Goal: Information Seeking & Learning: Understand process/instructions

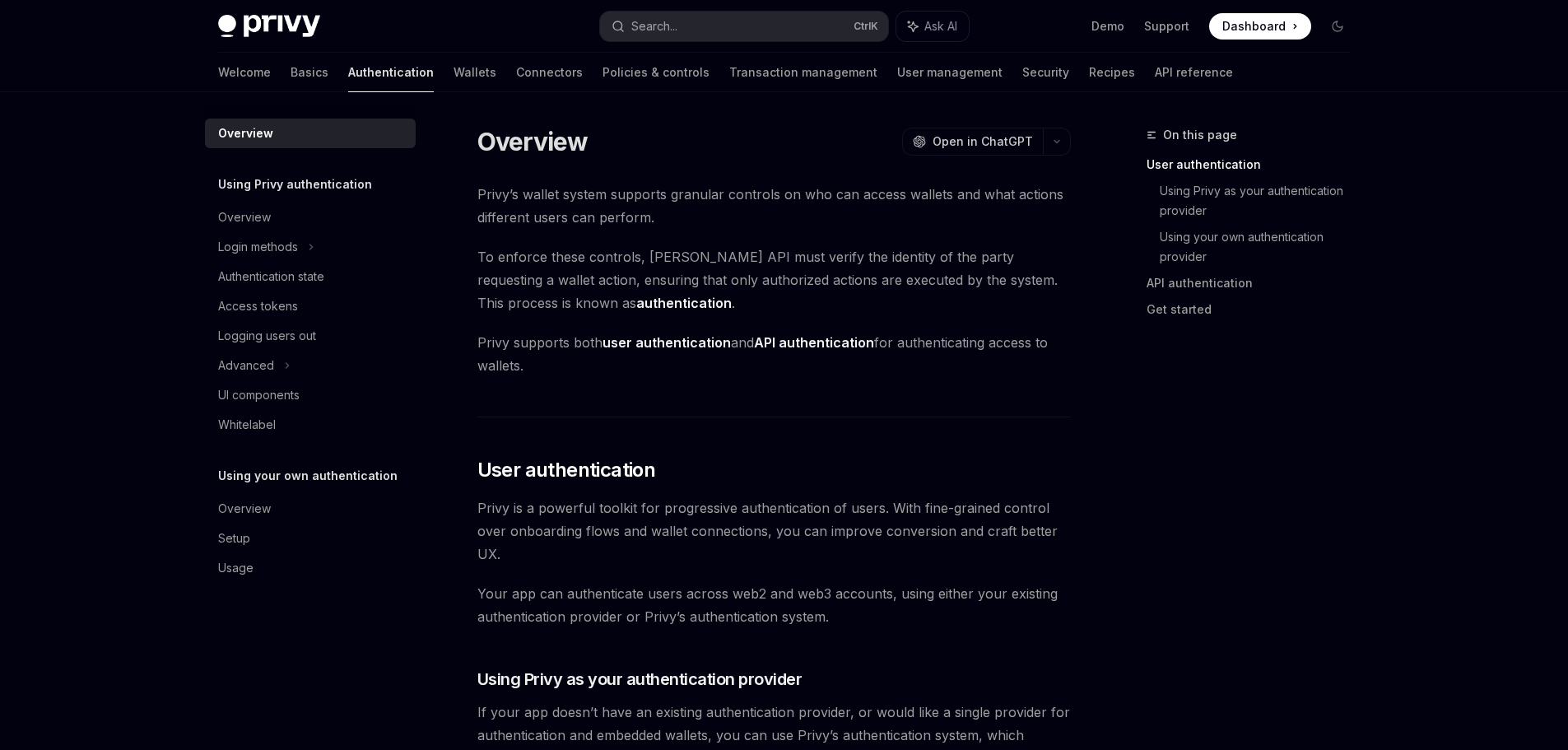
click at [345, 186] on h5 "Using Privy authentication" at bounding box center [294, 184] width 154 height 20
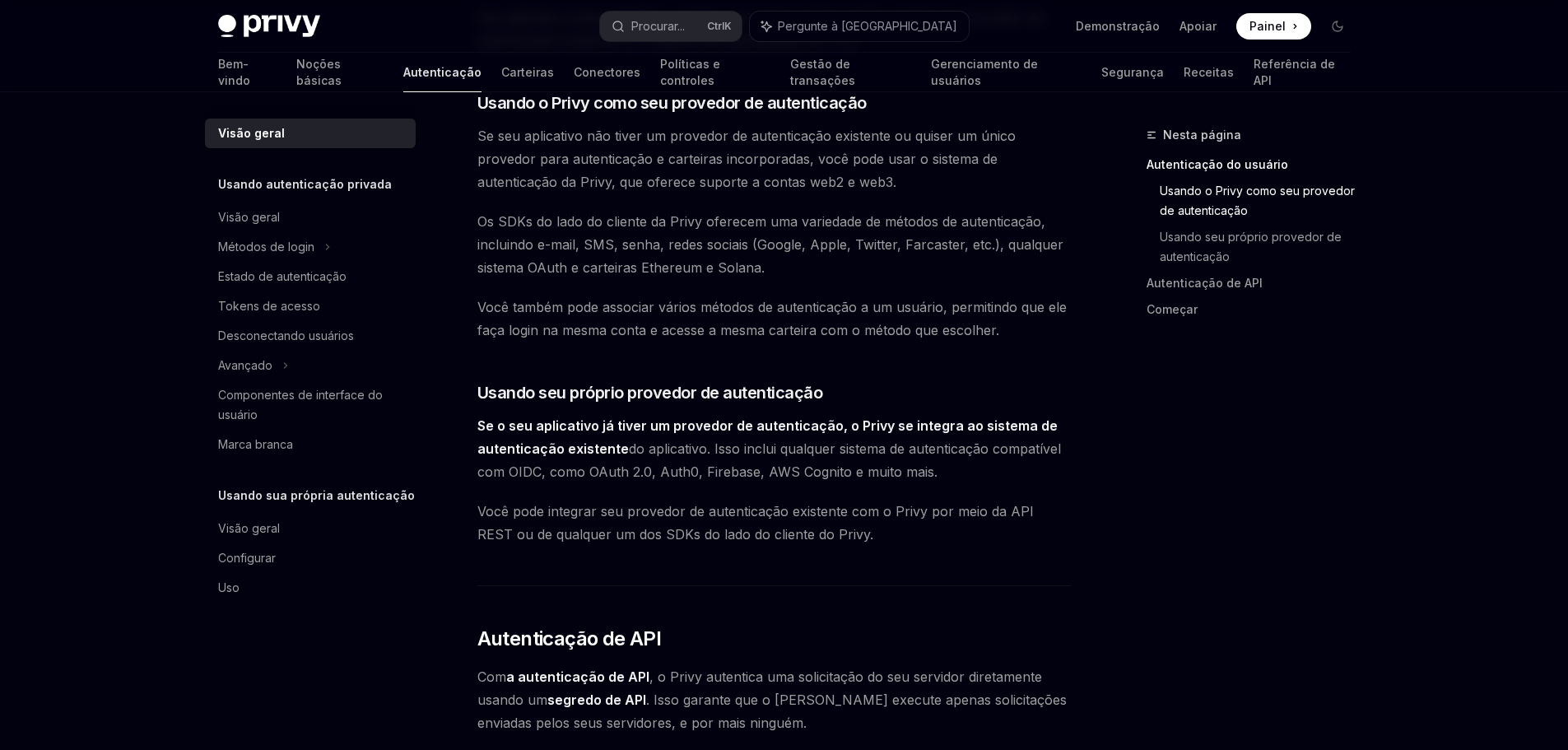
scroll to position [658, 0]
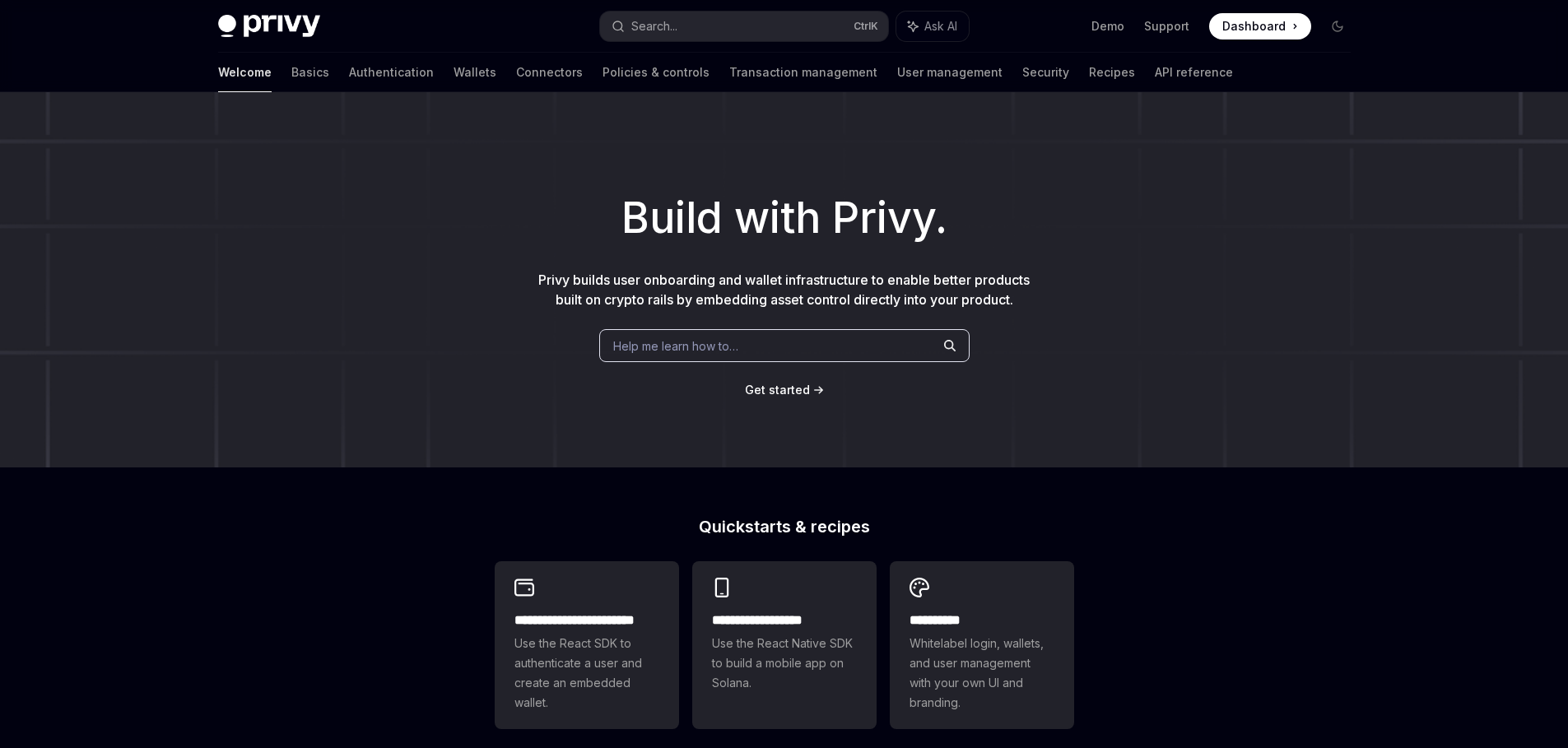
type textarea "*"
click at [744, 25] on button "Search... Ctrl K" at bounding box center [744, 26] width 288 height 30
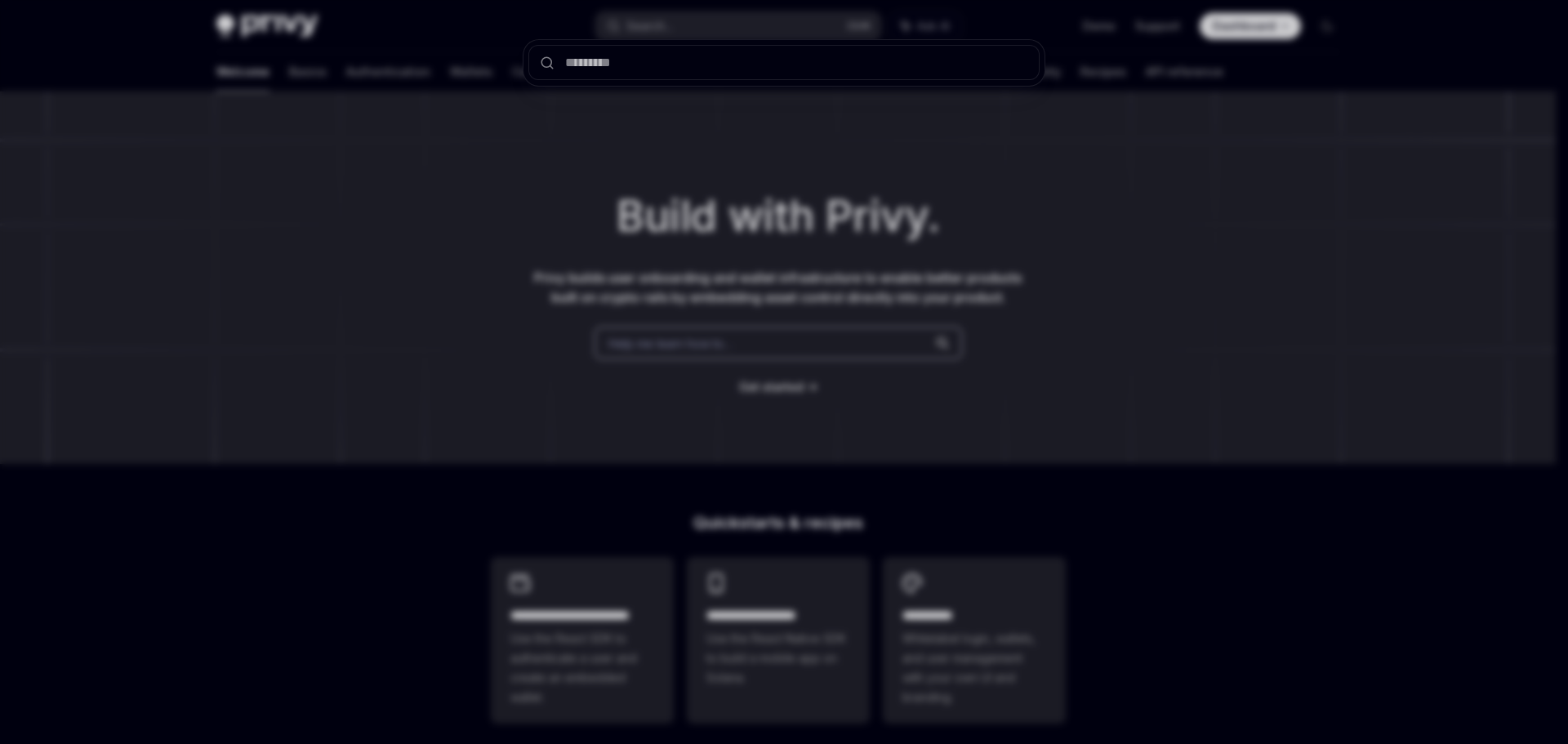
click at [556, 154] on div at bounding box center [784, 372] width 1568 height 744
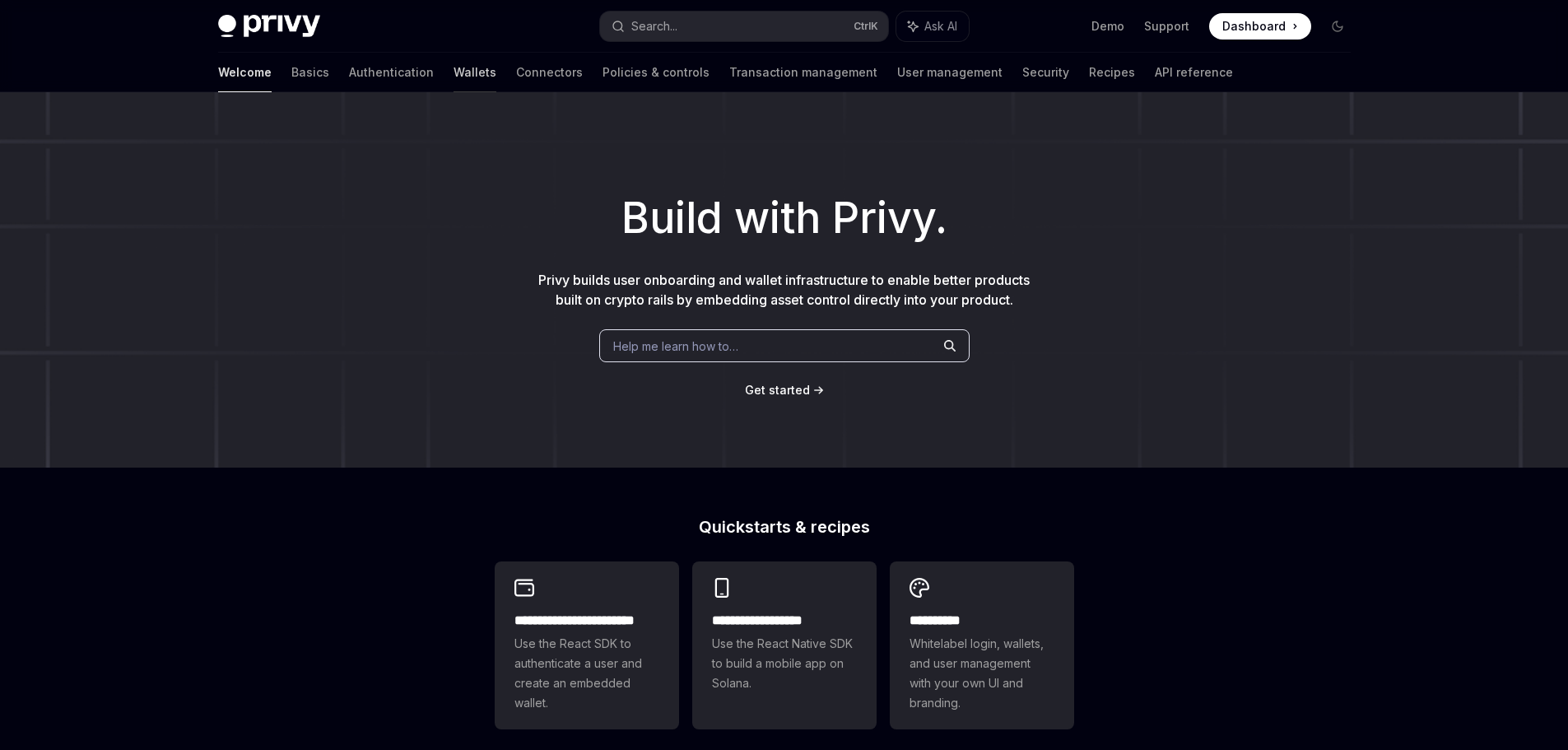
click at [454, 81] on link "Wallets" at bounding box center [475, 72] width 43 height 39
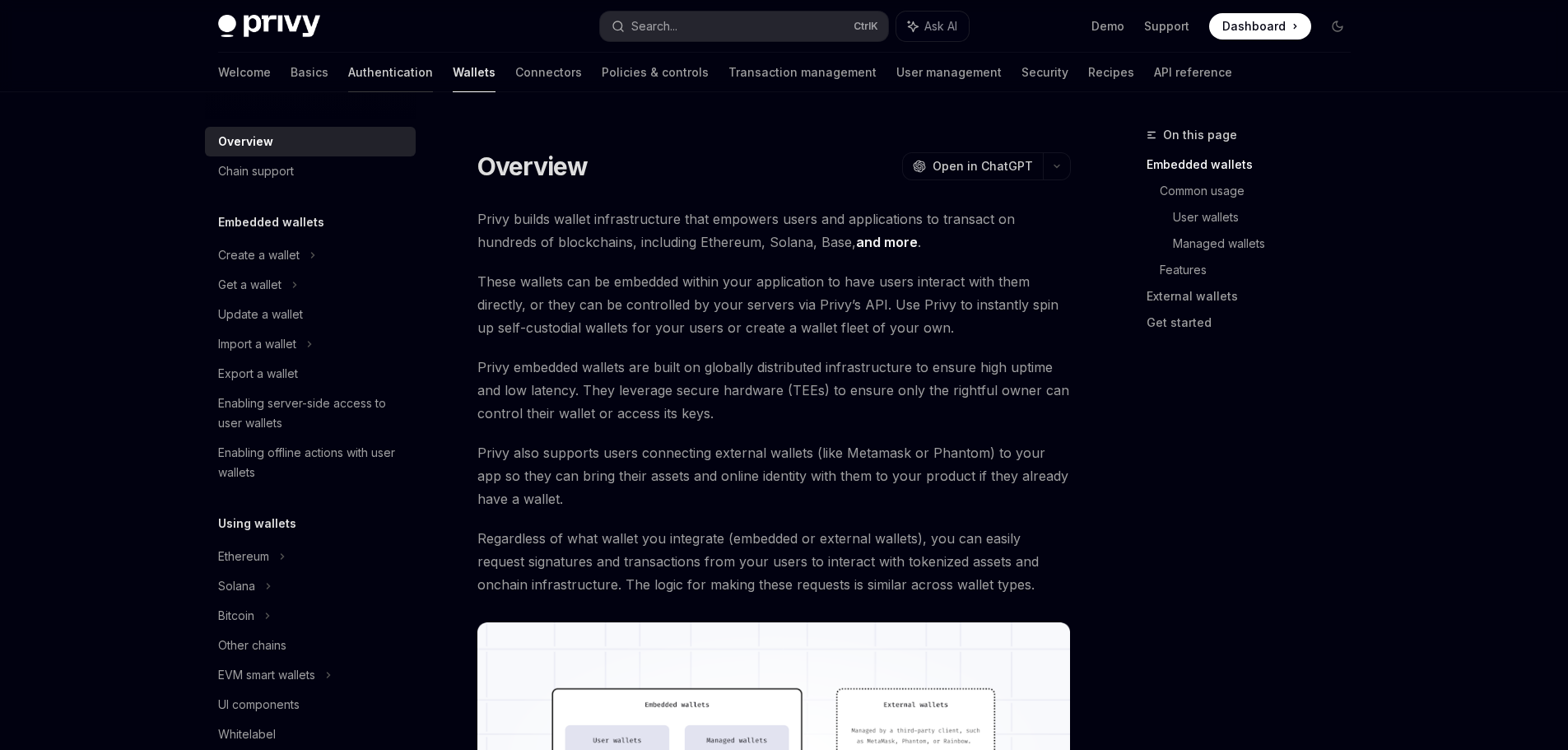
click at [348, 75] on link "Authentication" at bounding box center [390, 72] width 85 height 39
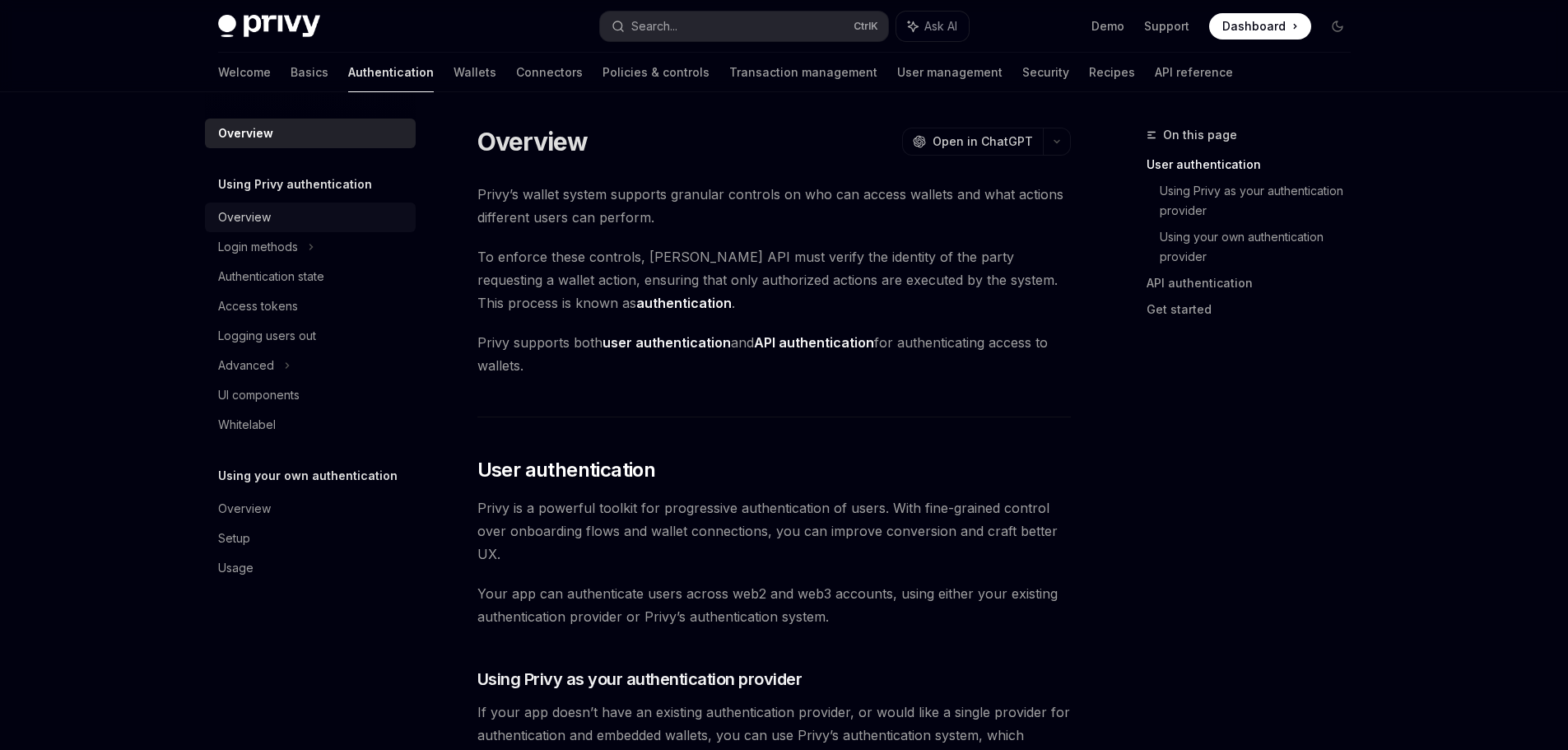
click at [300, 214] on div "Overview" at bounding box center [312, 217] width 188 height 20
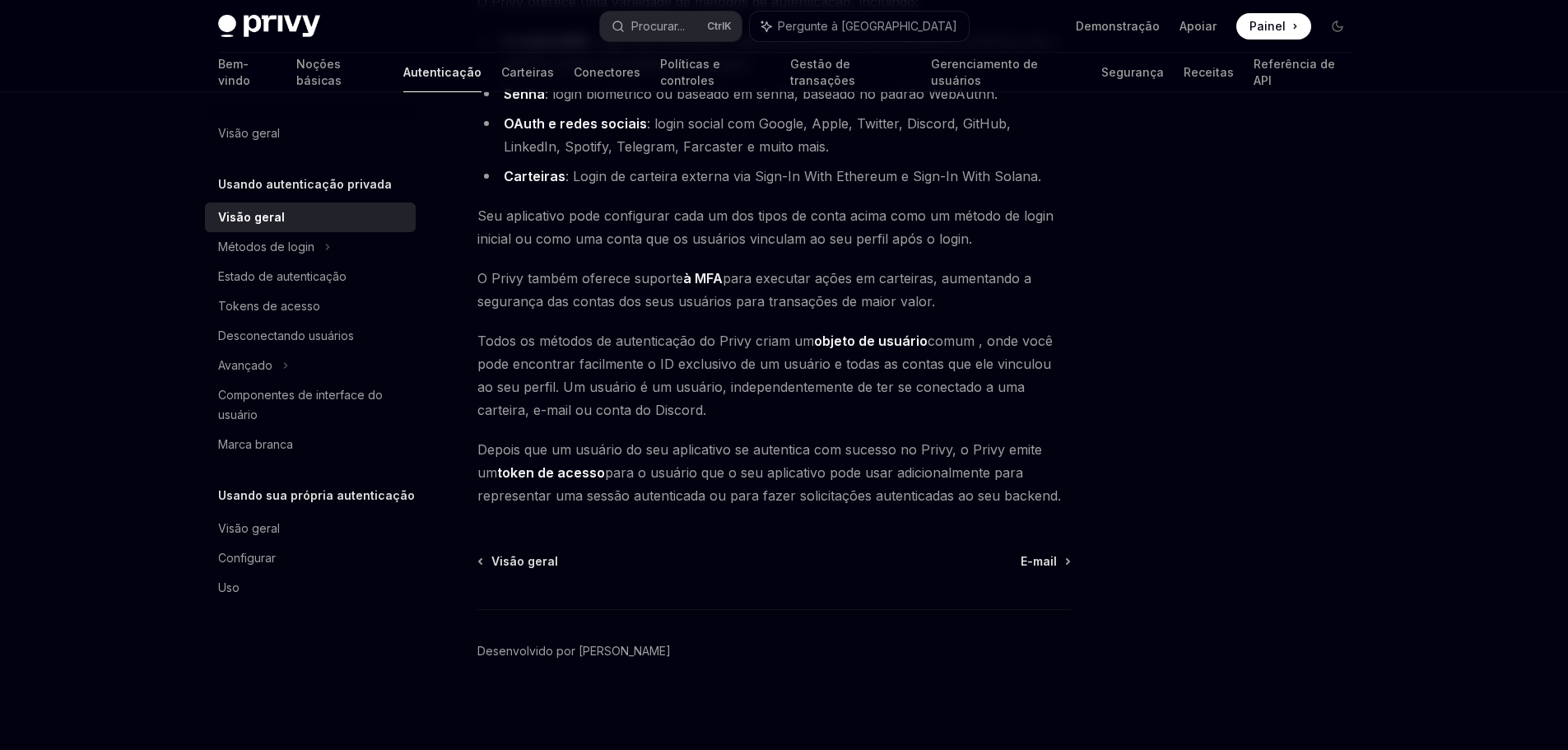
scroll to position [249, 0]
click at [719, 511] on div "Usando autenticação privada Usando o Privy como seu provedor de autenticação Op…" at bounding box center [620, 313] width 909 height 874
drag, startPoint x: 312, startPoint y: 256, endPoint x: 329, endPoint y: 254, distance: 17.1
click at [312, 256] on div "Métodos de login" at bounding box center [311, 246] width 211 height 30
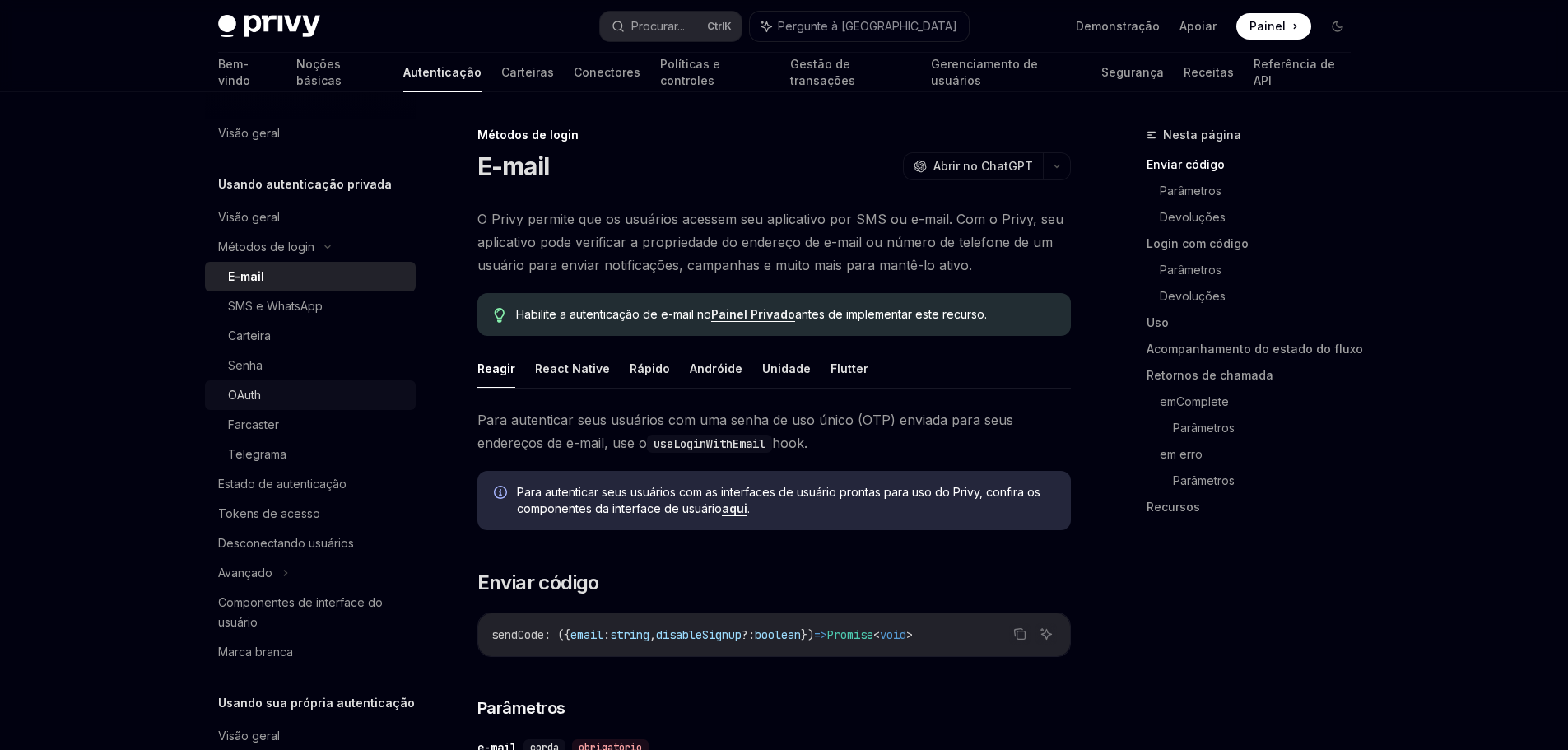
click at [313, 396] on div "OAuth" at bounding box center [317, 395] width 178 height 20
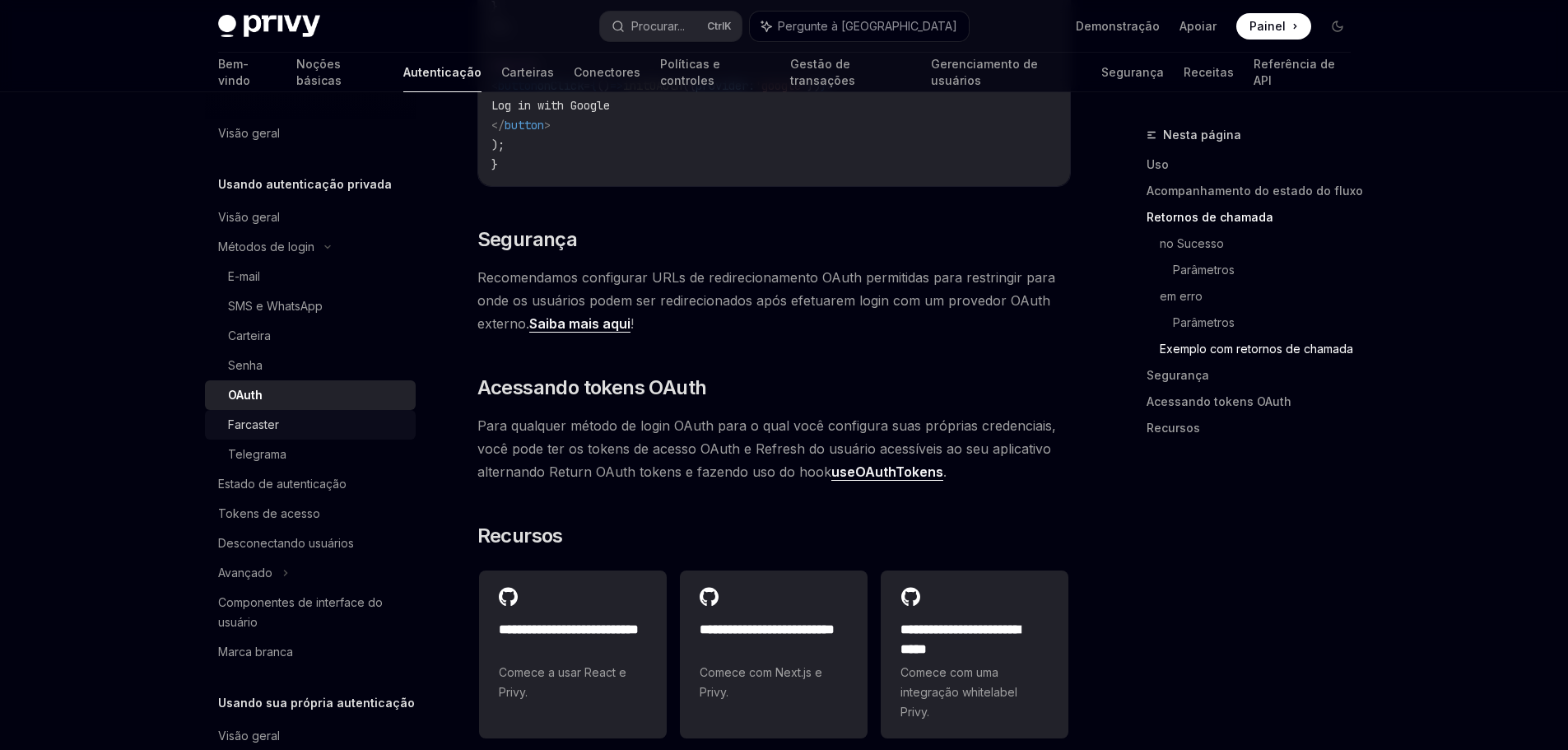
scroll to position [82, 0]
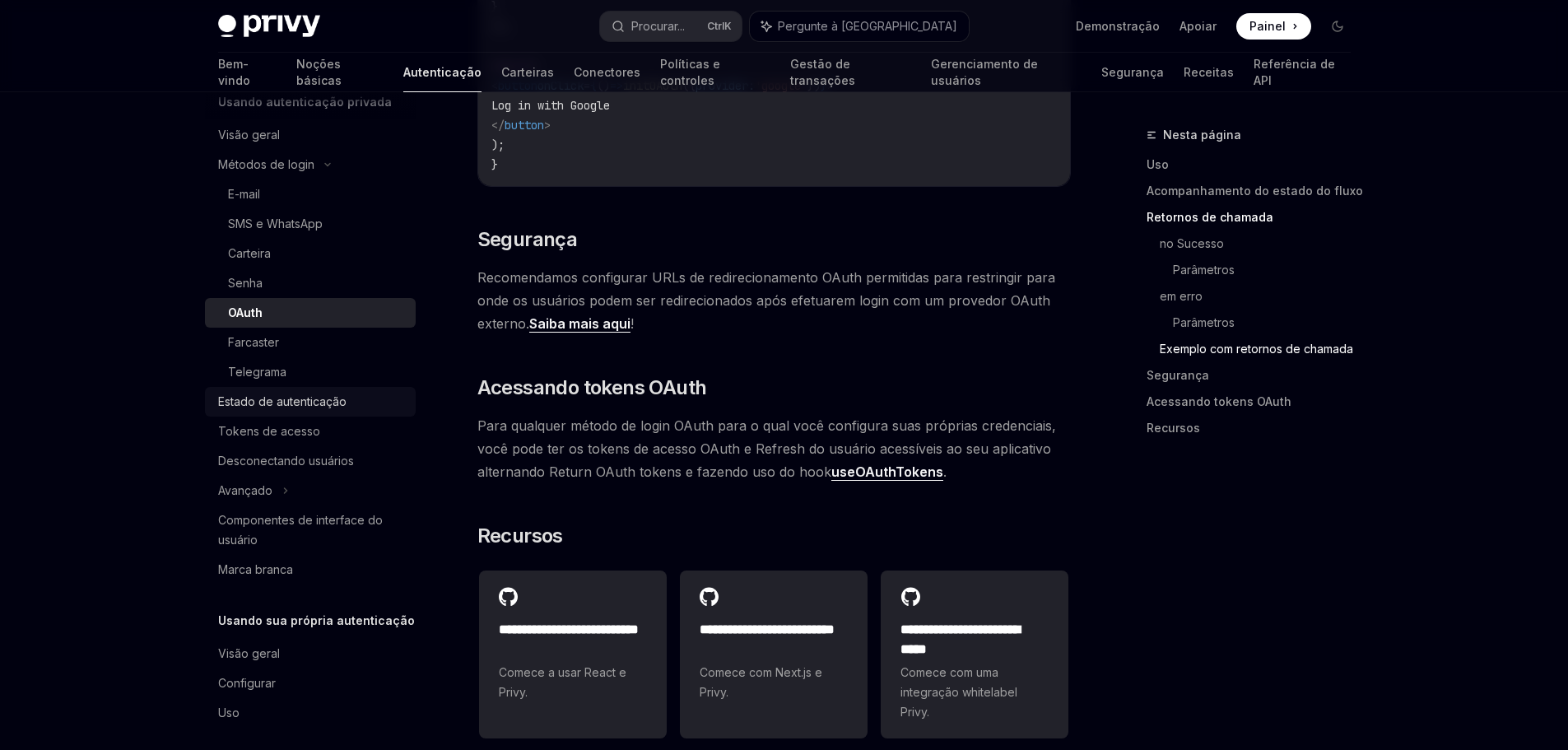
click at [345, 396] on font "Estado de autenticação" at bounding box center [282, 401] width 129 height 14
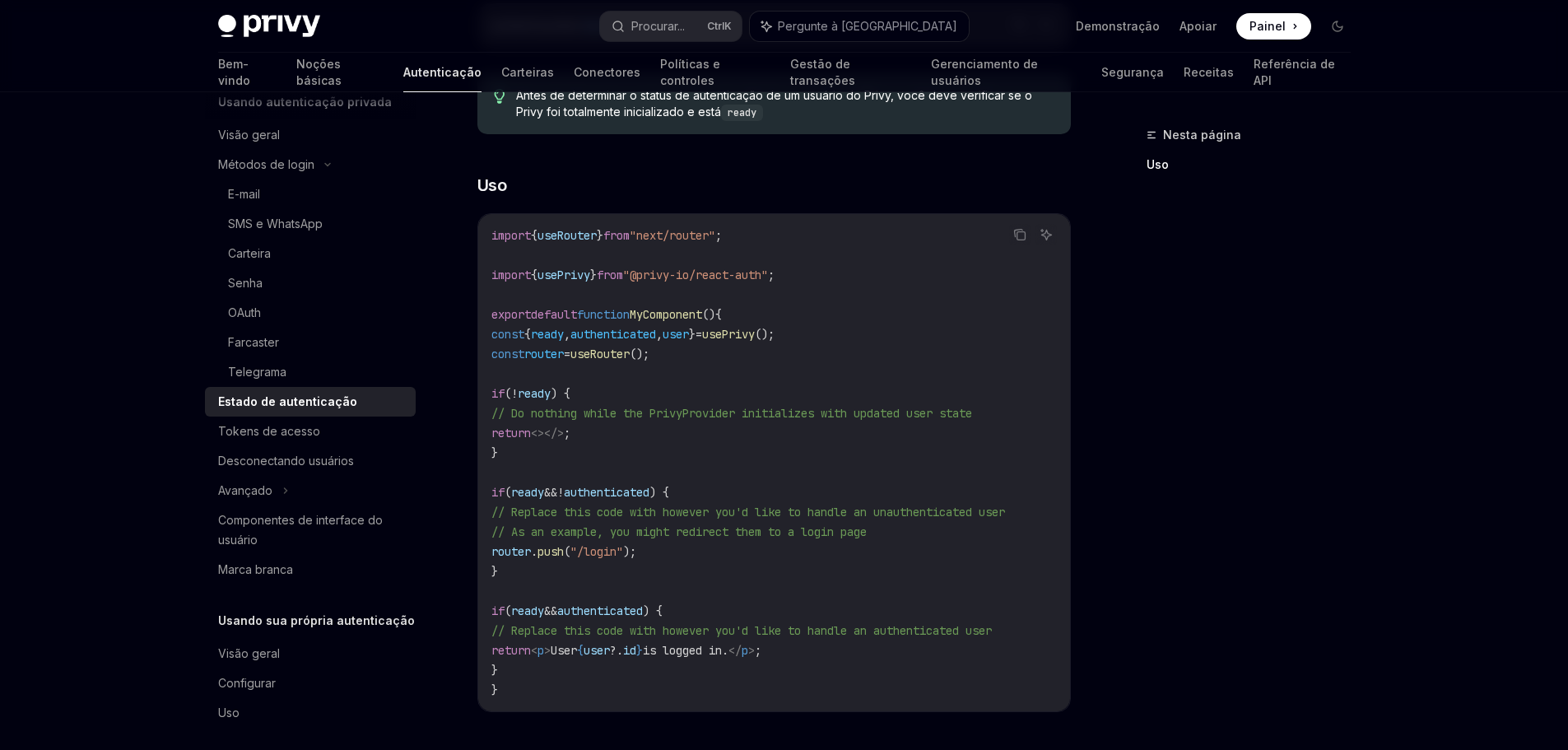
scroll to position [663, 0]
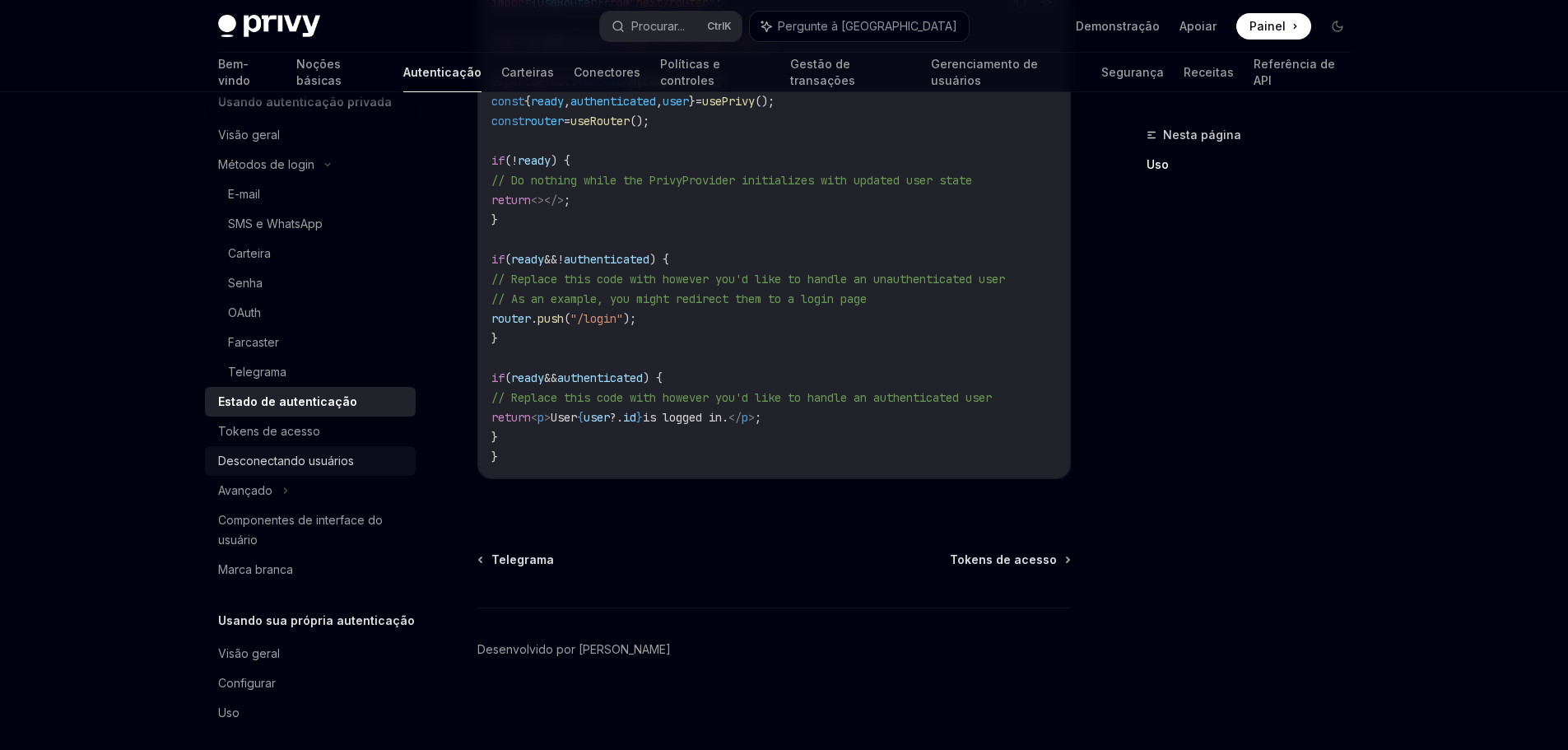
click at [368, 460] on div "Desconectando usuários" at bounding box center [312, 461] width 188 height 20
type textarea "*"
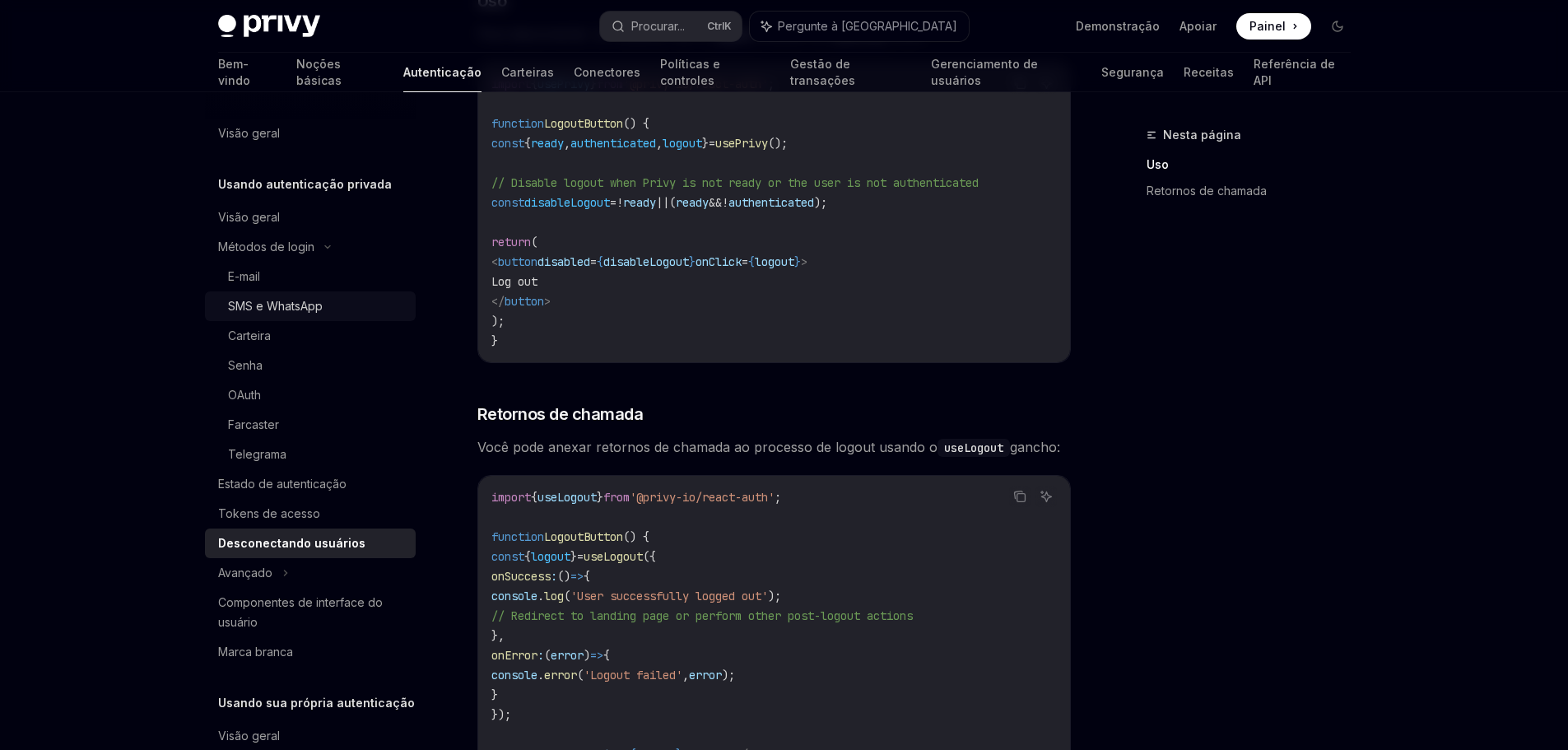
scroll to position [193, 0]
